Goal: Communication & Community: Answer question/provide support

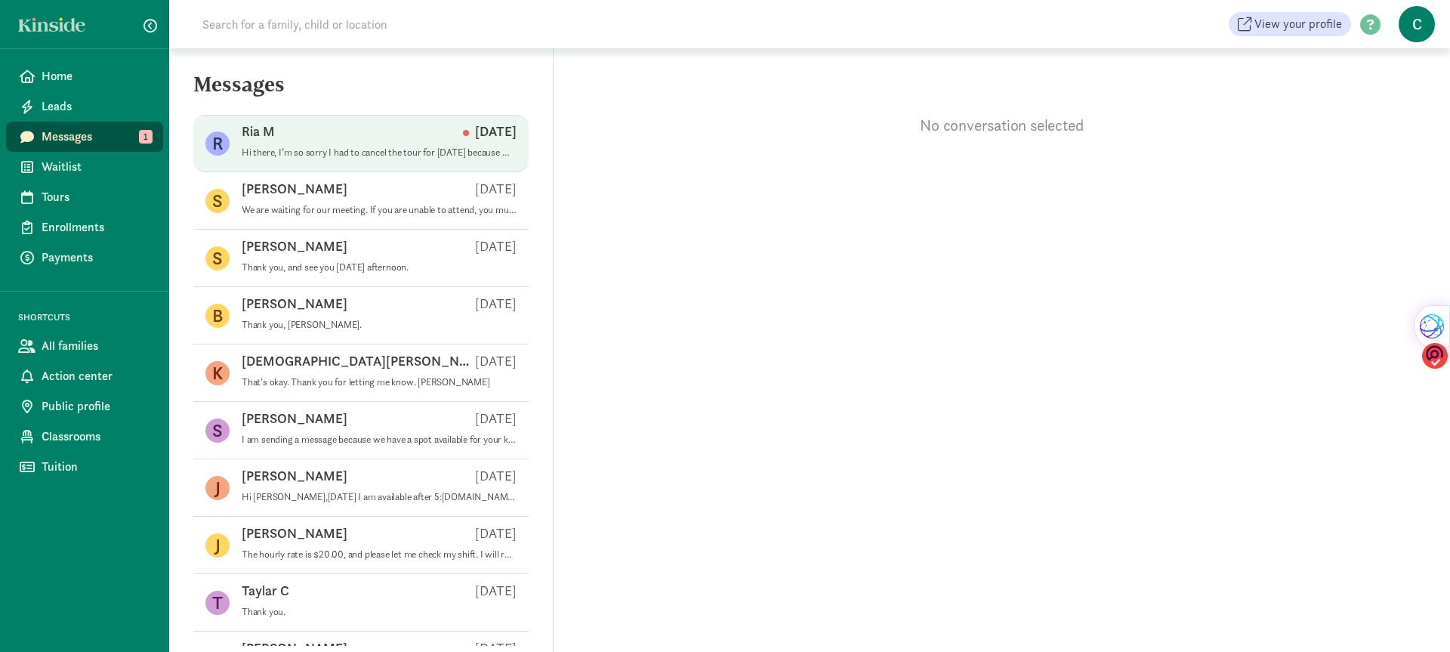
click at [342, 151] on p "Hi there, I’m so sorry I had to cancel the tour for [DATE] because my baby need…" at bounding box center [379, 152] width 275 height 12
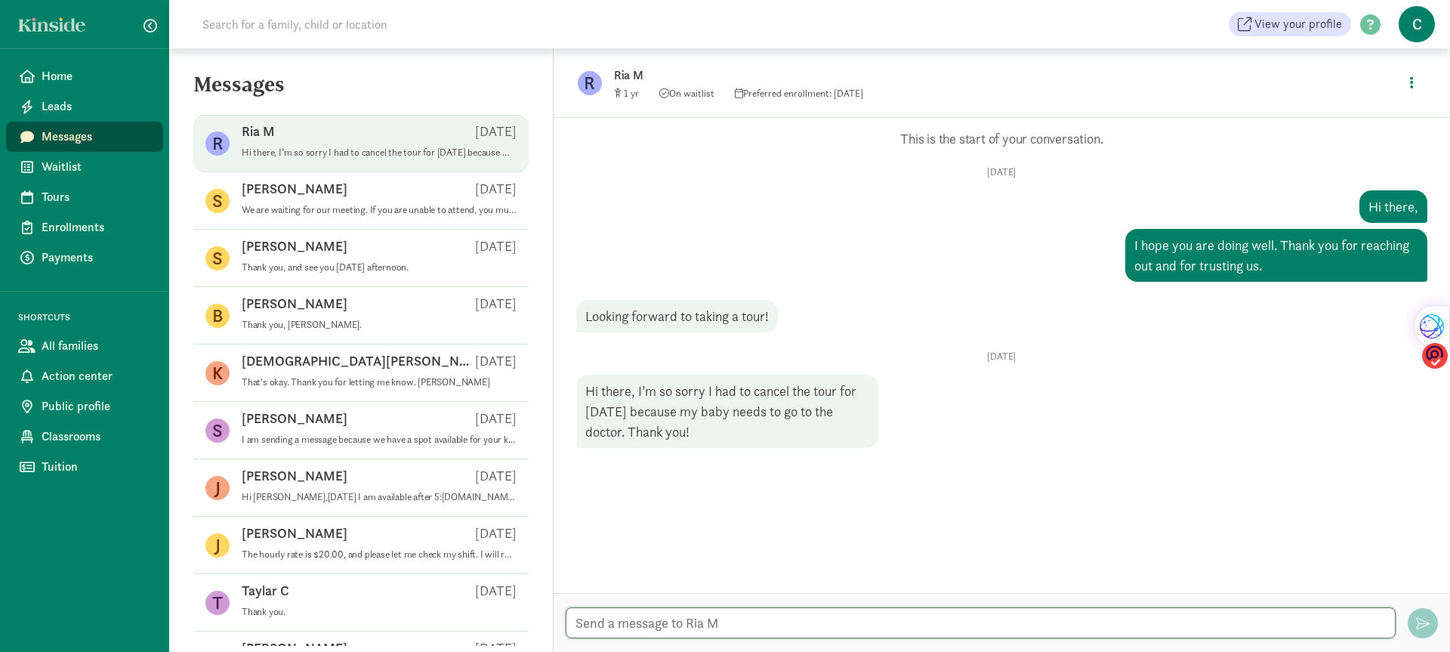
click at [608, 625] on textarea at bounding box center [980, 622] width 830 height 31
type textarea "h"
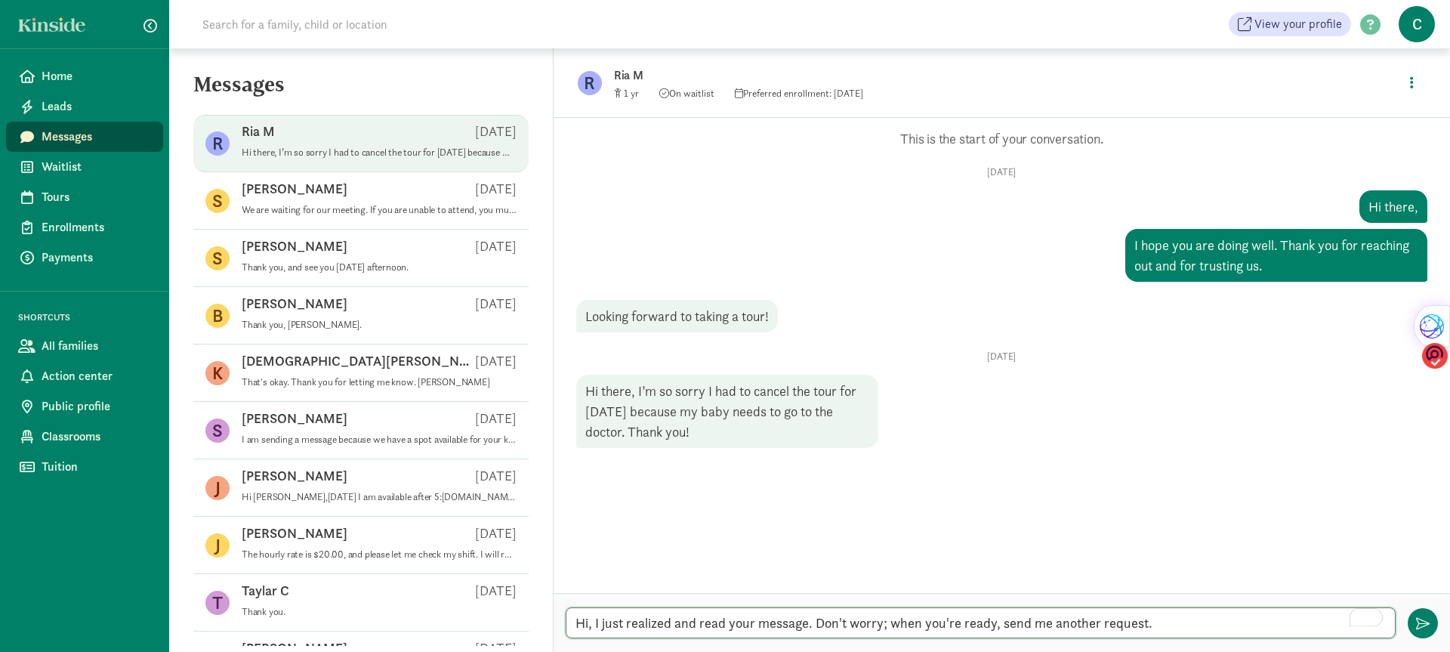
click at [1154, 625] on textarea "Hi, I just realized and read your message. Don't worry; when you're ready, send…" at bounding box center [980, 622] width 830 height 31
type textarea "Hi, I just realized and read your message. Don't worry; when you're ready, send…"
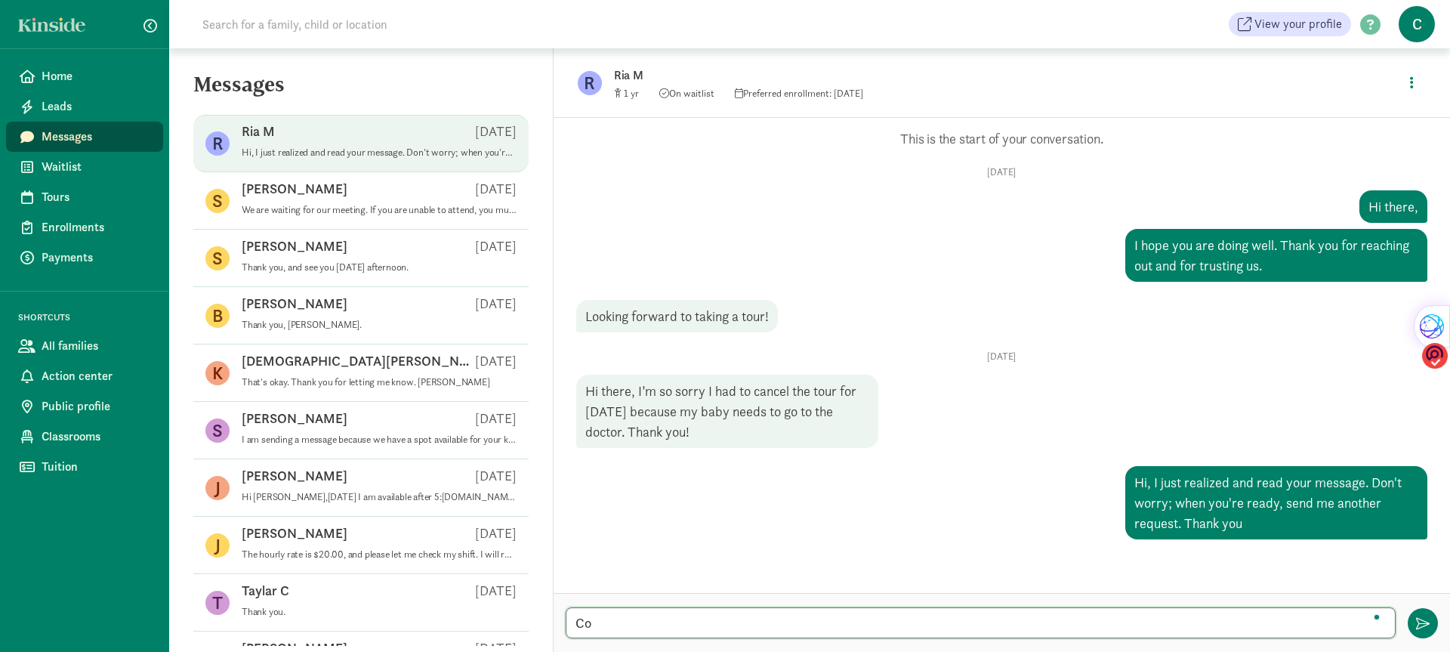
type textarea "C"
type textarea ""Mama [PERSON_NAME]" Childcare Center"
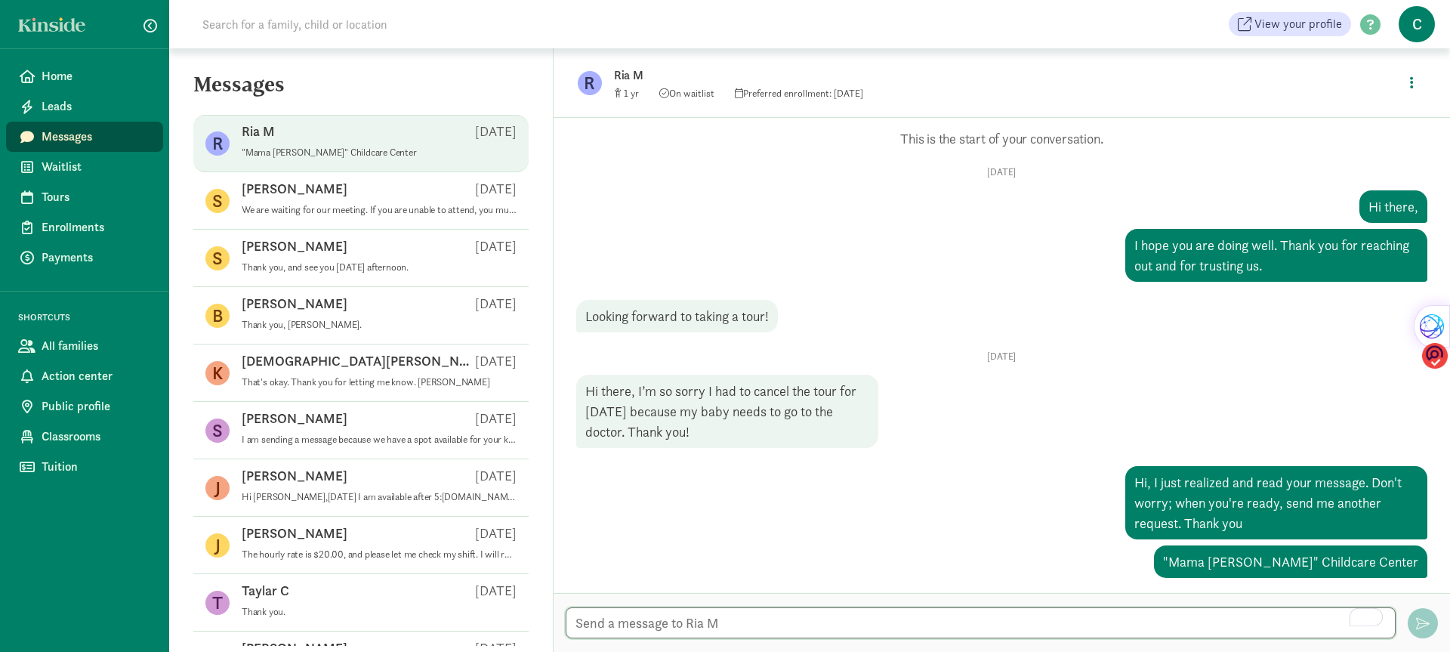
scroll to position [3, 0]
